Goal: Task Accomplishment & Management: Use online tool/utility

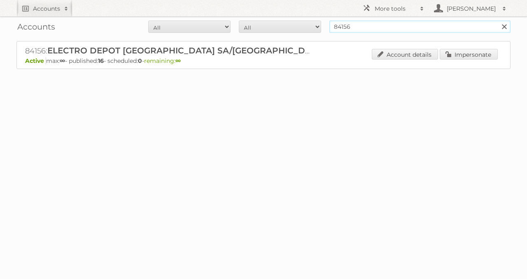
drag, startPoint x: 392, startPoint y: 25, endPoint x: 289, endPoint y: 40, distance: 103.9
click at [289, 40] on div "Accounts All Active Expired Pending All Paid Trials Self service 84156 Search 8…" at bounding box center [263, 55] width 527 height 110
type input "sligro"
click at [498, 21] on input "Search" at bounding box center [504, 27] width 12 height 12
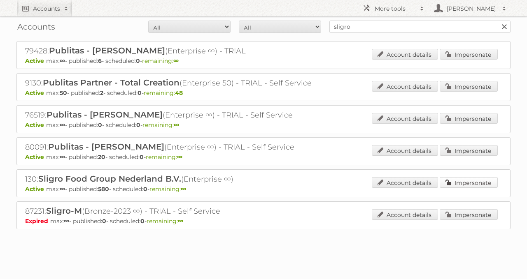
click at [489, 179] on link "Impersonate" at bounding box center [468, 182] width 58 height 11
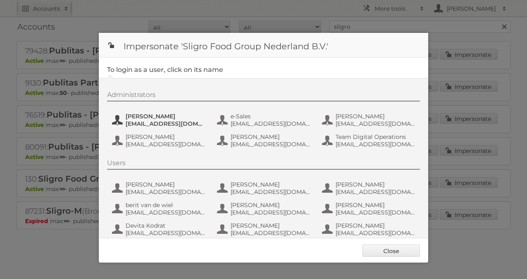
click at [173, 120] on span "[EMAIL_ADDRESS][DOMAIN_NAME]" at bounding box center [166, 123] width 80 height 7
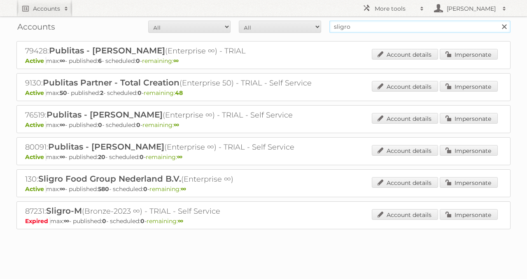
drag, startPoint x: 395, startPoint y: 25, endPoint x: 277, endPoint y: 26, distance: 117.3
click at [294, 25] on form "All Active Expired Pending All Paid Trials Self service sligro Search" at bounding box center [263, 27] width 494 height 12
type input "delhaize"
click at [498, 21] on input "Search" at bounding box center [504, 27] width 12 height 12
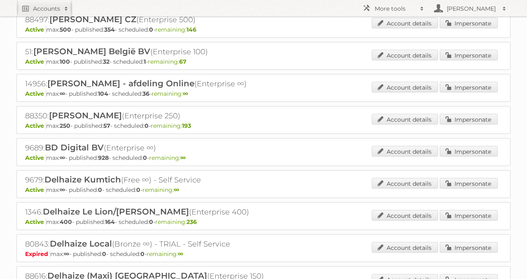
scroll to position [114, 0]
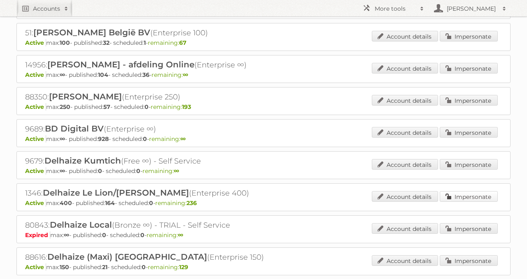
click at [451, 191] on link "Impersonate" at bounding box center [468, 196] width 58 height 11
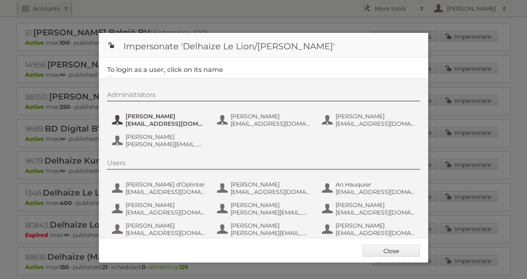
click at [144, 116] on span "Carlos Vicente Ruiz" at bounding box center [166, 116] width 80 height 7
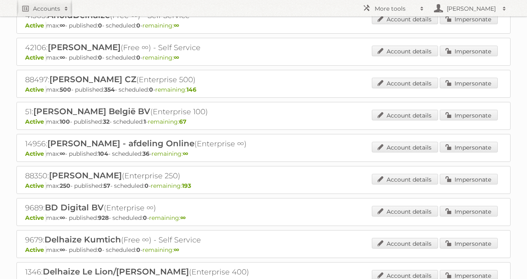
scroll to position [0, 0]
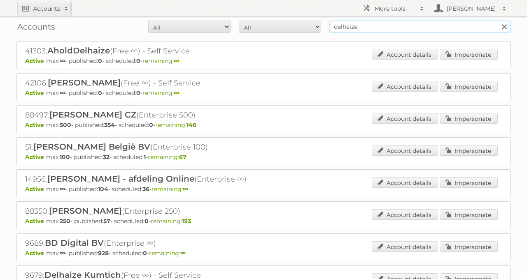
drag, startPoint x: 400, startPoint y: 25, endPoint x: 279, endPoint y: 37, distance: 121.5
click at [302, 37] on div "Accounts All Active Expired Pending All Paid Trials Self service delhaize Search" at bounding box center [263, 26] width 494 height 21
type input "electro depot"
click at [498, 21] on input "Search" at bounding box center [504, 27] width 12 height 12
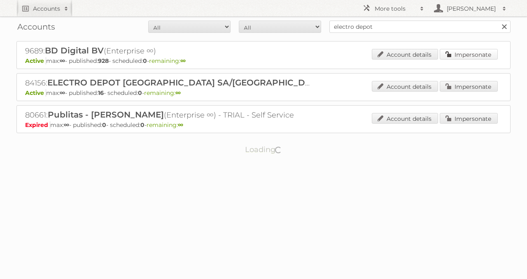
click at [448, 54] on link "Impersonate" at bounding box center [468, 54] width 58 height 11
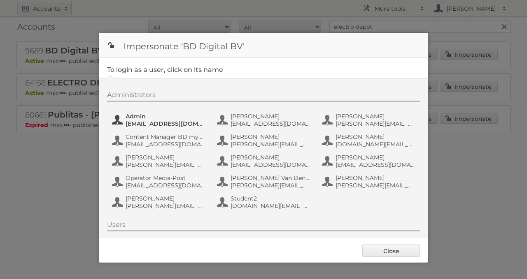
click at [160, 122] on span "admin@agilys.com" at bounding box center [166, 123] width 80 height 7
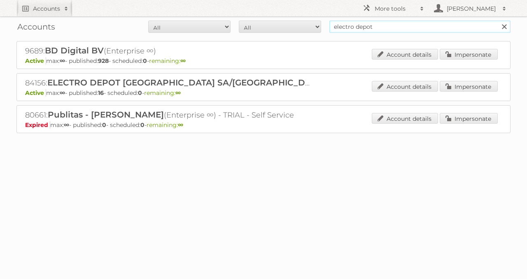
drag, startPoint x: 365, startPoint y: 34, endPoint x: 277, endPoint y: 46, distance: 88.5
click at [281, 47] on div "Accounts All Active Expired Pending All Paid Trials Self service electro depot …" at bounding box center [263, 87] width 527 height 174
paste input "84156"
type input "84156"
click at [498, 21] on input "Search" at bounding box center [504, 27] width 12 height 12
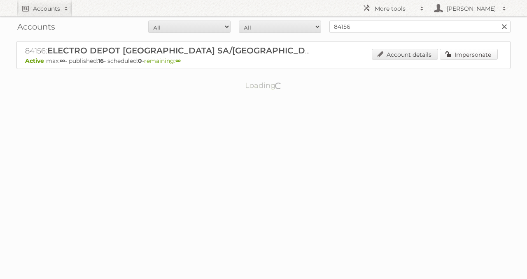
click at [483, 52] on link "Impersonate" at bounding box center [468, 54] width 58 height 11
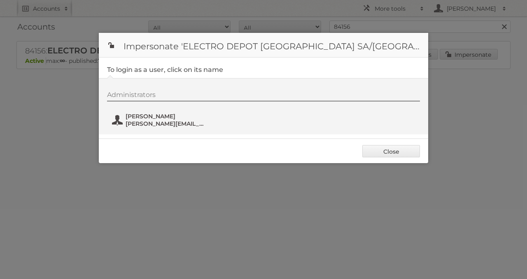
drag, startPoint x: 165, startPoint y: 116, endPoint x: 164, endPoint y: 111, distance: 4.6
click at [164, 111] on div "Administrators [PERSON_NAME] [PERSON_NAME][EMAIL_ADDRESS][DOMAIN_NAME]" at bounding box center [267, 111] width 321 height 40
click at [181, 122] on span "[PERSON_NAME][EMAIL_ADDRESS][DOMAIN_NAME]" at bounding box center [166, 123] width 80 height 7
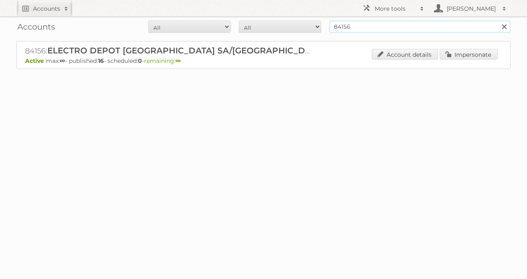
drag, startPoint x: 383, startPoint y: 32, endPoint x: 301, endPoint y: 39, distance: 82.6
click at [301, 39] on div "Accounts All Active Expired Pending All Paid Trials Self service 84156 Search 8…" at bounding box center [263, 55] width 527 height 110
paste input "9479"
type input "89479"
click at [498, 21] on input "Search" at bounding box center [504, 27] width 12 height 12
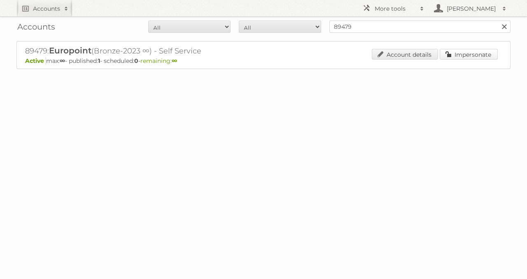
click at [446, 51] on link "Impersonate" at bounding box center [468, 54] width 58 height 11
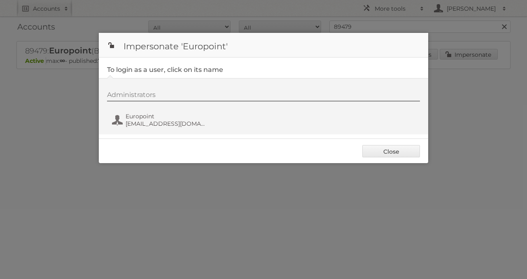
click at [188, 111] on div "Administrators Europoint [EMAIL_ADDRESS][DOMAIN_NAME]" at bounding box center [267, 111] width 321 height 40
click at [187, 111] on div "Administrators Europoint [EMAIL_ADDRESS][DOMAIN_NAME]" at bounding box center [267, 111] width 321 height 40
click at [187, 112] on button "Europoint [EMAIL_ADDRESS][DOMAIN_NAME]" at bounding box center [159, 120] width 97 height 16
